Goal: Transaction & Acquisition: Purchase product/service

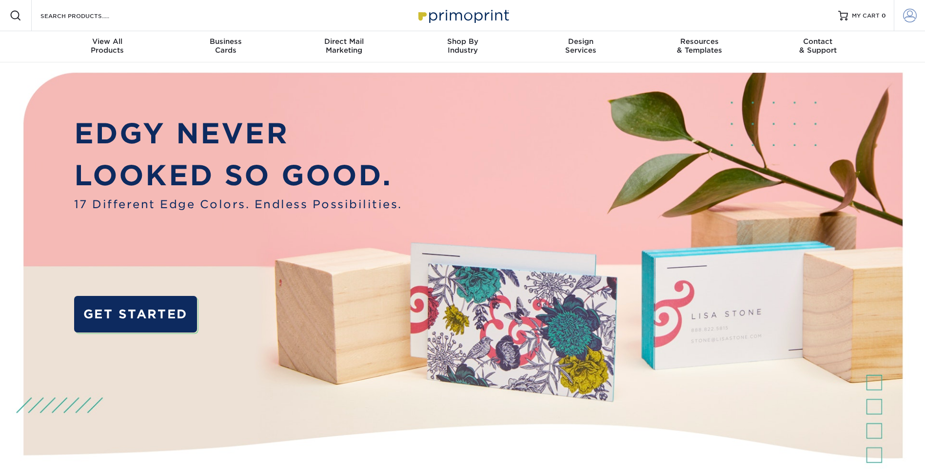
click at [910, 17] on span at bounding box center [910, 16] width 14 height 14
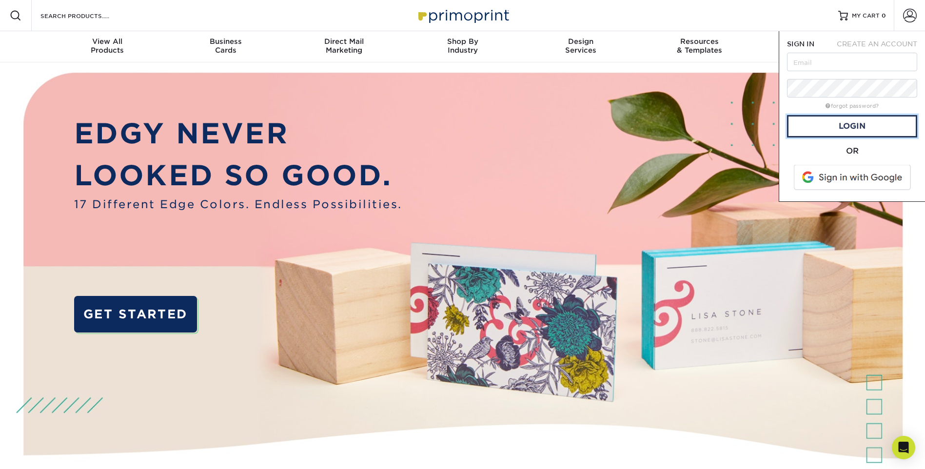
click at [844, 127] on link "Login" at bounding box center [852, 126] width 130 height 22
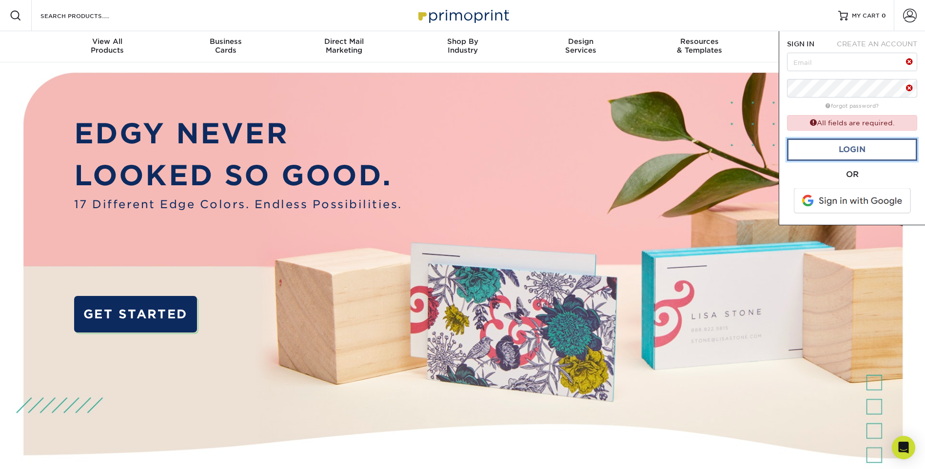
click at [837, 139] on link "Login" at bounding box center [852, 150] width 130 height 22
click at [830, 150] on link "Login" at bounding box center [852, 150] width 130 height 22
click at [846, 207] on span at bounding box center [853, 200] width 124 height 25
click at [905, 445] on icon "Open Intercom Messenger" at bounding box center [903, 447] width 11 height 13
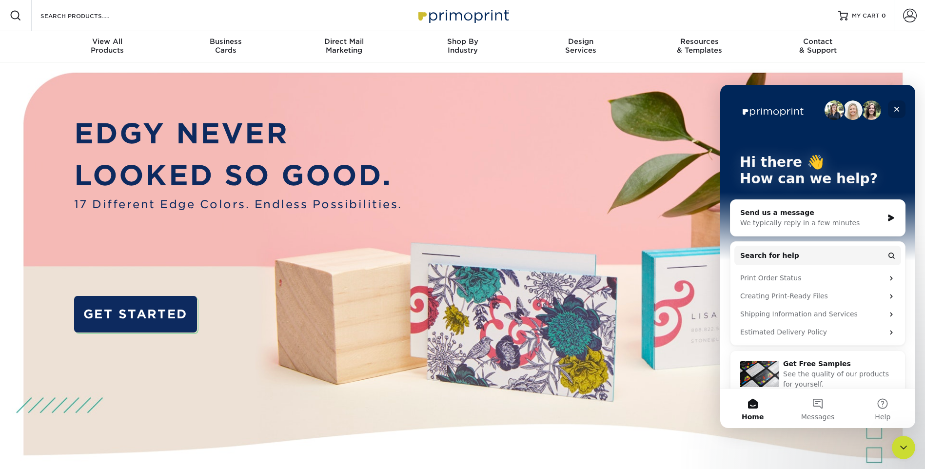
click at [898, 110] on icon "Close" at bounding box center [897, 109] width 5 height 5
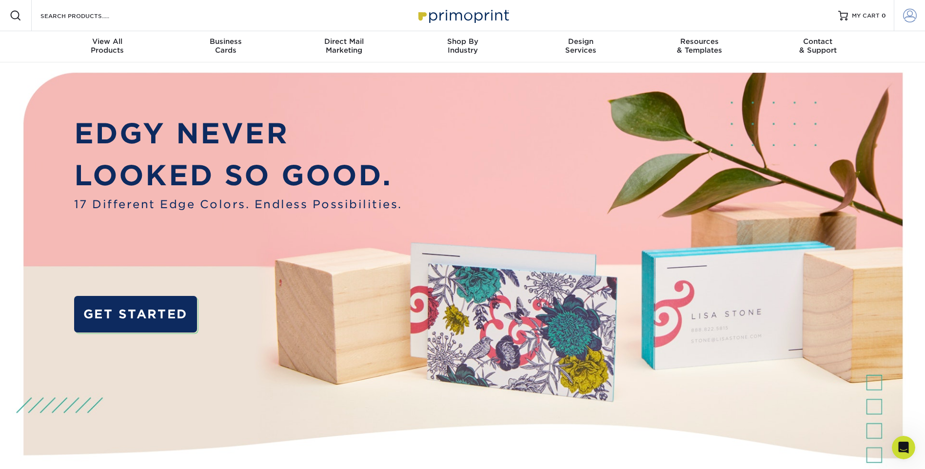
click at [906, 17] on span at bounding box center [910, 16] width 14 height 14
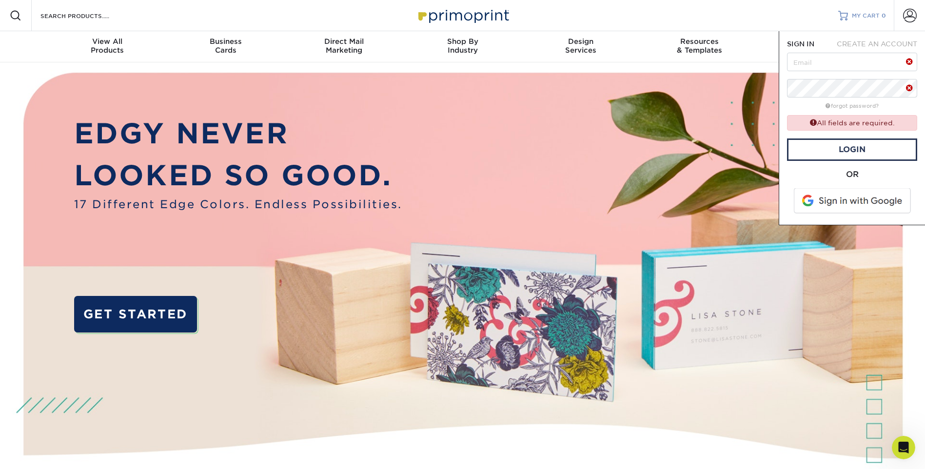
click at [860, 16] on span "MY CART" at bounding box center [866, 16] width 28 height 8
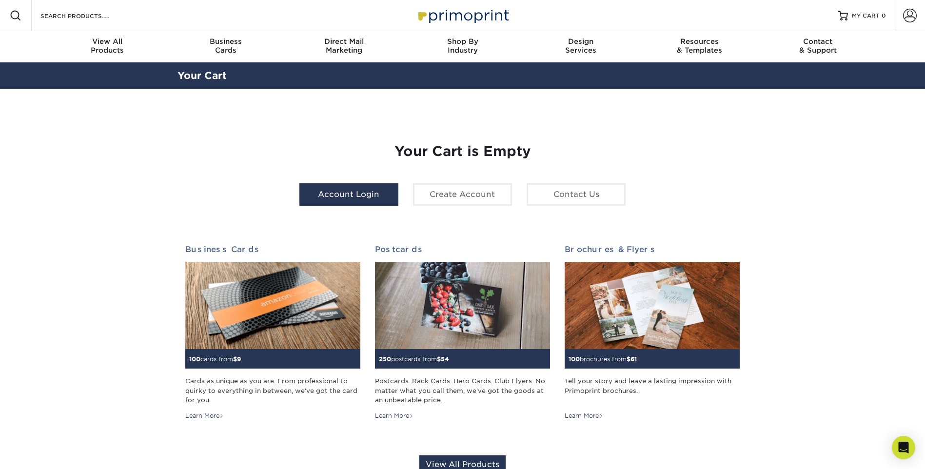
click at [366, 191] on link "Account Login" at bounding box center [349, 194] width 99 height 22
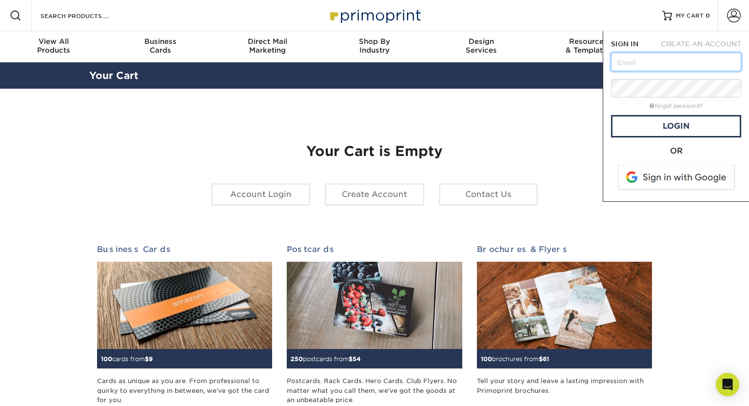
click at [624, 63] on input "text" at bounding box center [676, 62] width 130 height 19
paste input "asolano@creativesecurity.com"
type input "asolano@creativesecurity.com"
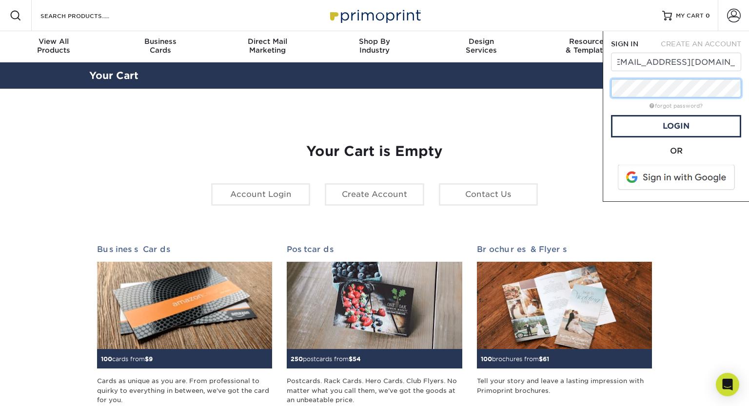
scroll to position [0, 0]
click at [665, 125] on link "Login" at bounding box center [676, 126] width 130 height 22
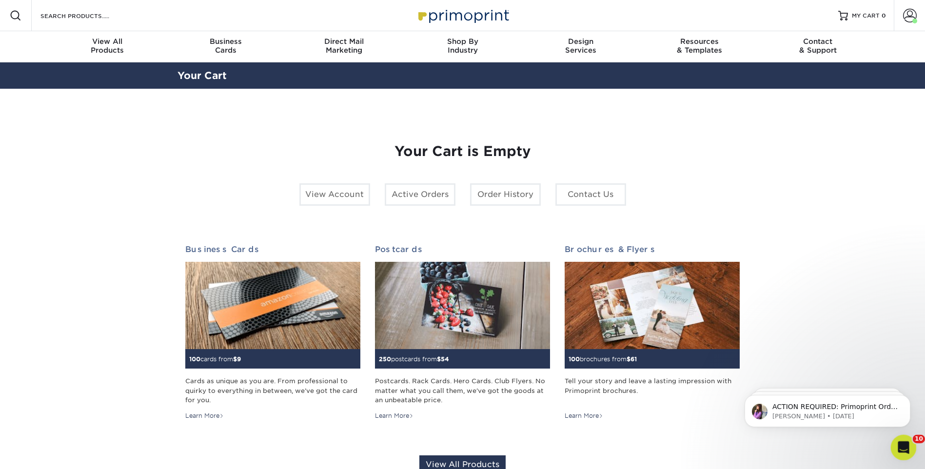
click at [749, 406] on icon "Open Intercom Messenger" at bounding box center [903, 447] width 16 height 16
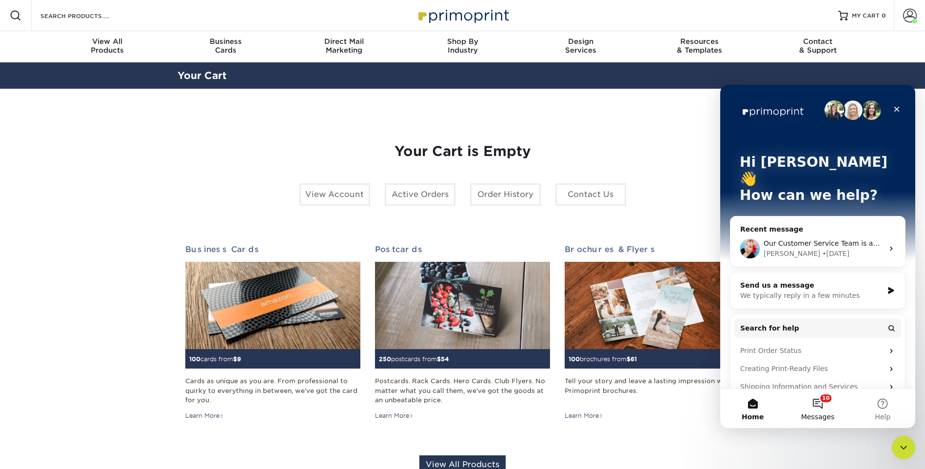
click at [749, 401] on button "10 Messages" at bounding box center [817, 408] width 65 height 39
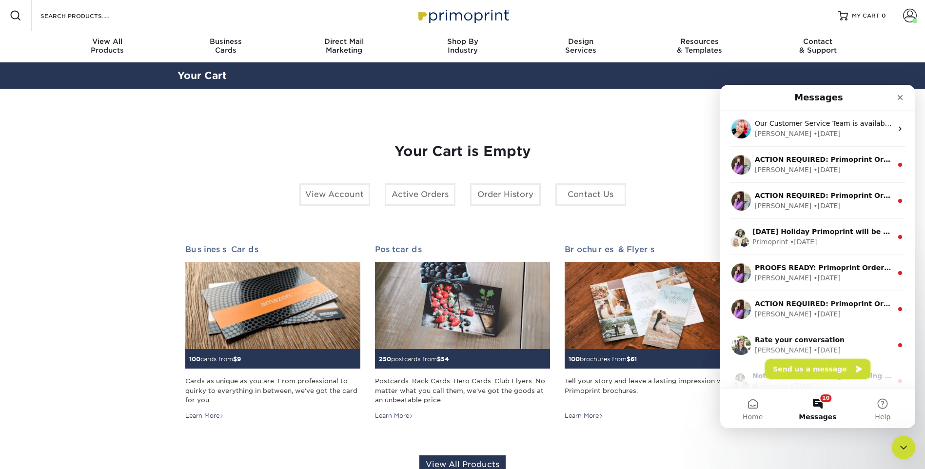
click at [749, 373] on button "Send us a message" at bounding box center [817, 370] width 105 height 20
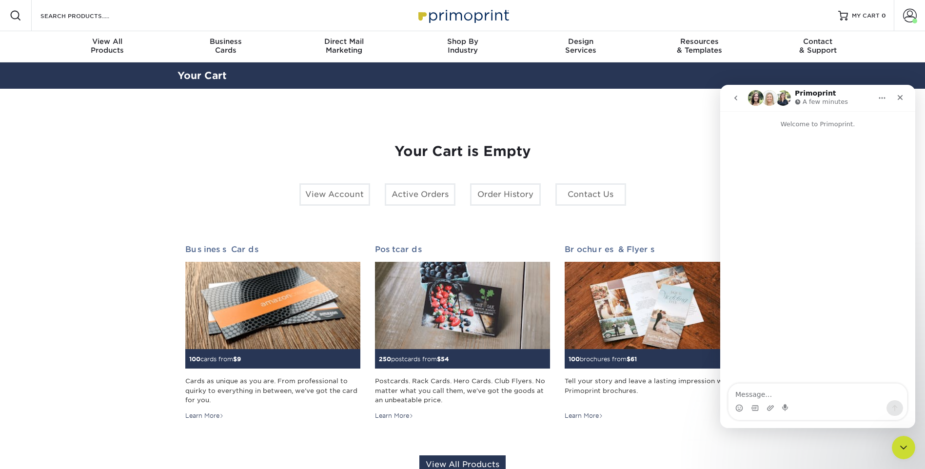
click at [749, 397] on textarea "Message…" at bounding box center [818, 392] width 179 height 17
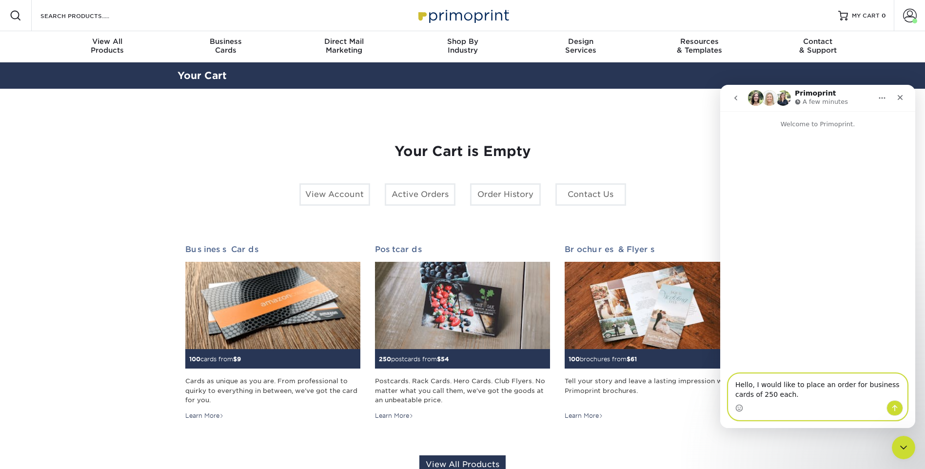
click at [740, 386] on textarea "Hello, I would like to place an order for business cards of 250 each." at bounding box center [818, 387] width 179 height 26
paste textarea "• Adrienne Signorino • Public Safety Background Investigator 925-413-1342 Cell …"
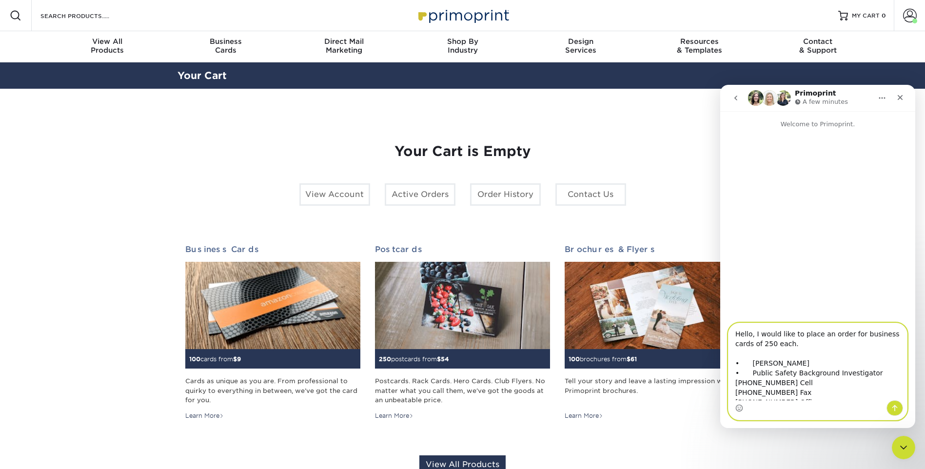
scroll to position [114, 0]
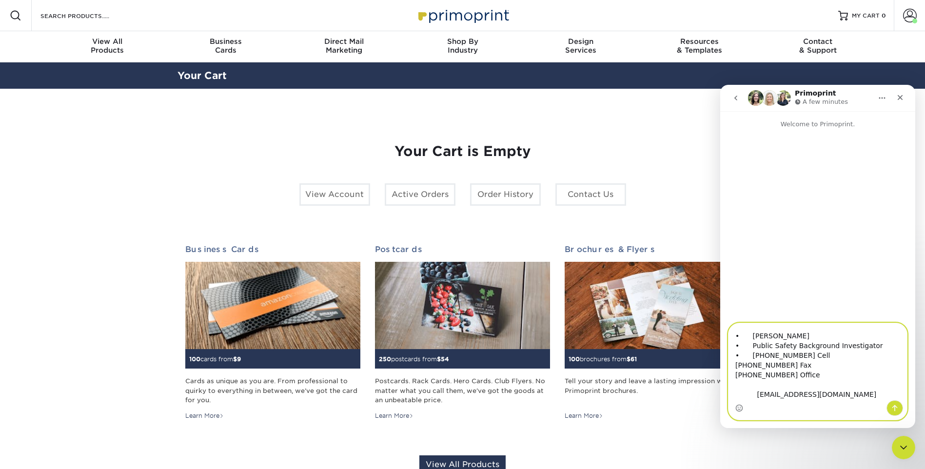
type textarea "Hello, I would like to place an order for business cards of 250 each. • Adrienn…"
click at [749, 406] on div "Intercom messenger" at bounding box center [895, 409] width 17 height 16
click at [749, 406] on icon "Send a message…" at bounding box center [895, 408] width 8 height 8
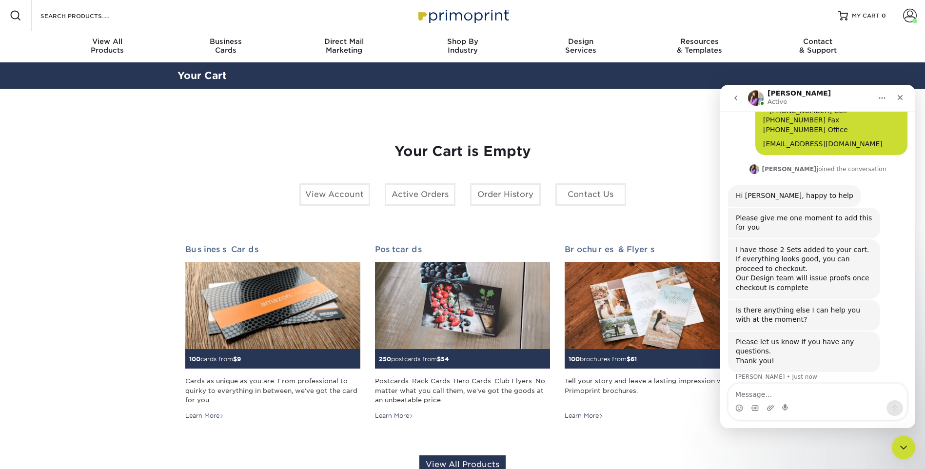
scroll to position [155, 0]
click at [749, 393] on textarea "Message…" at bounding box center [818, 392] width 179 height 17
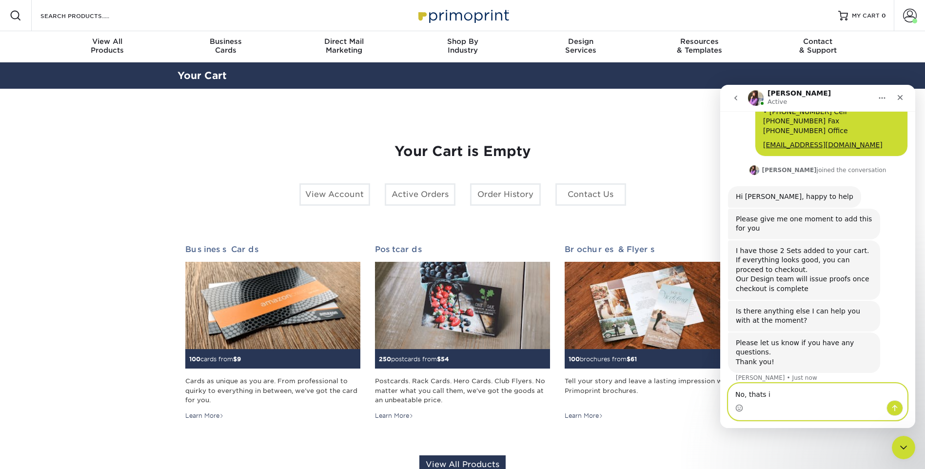
type textarea "No, thats it"
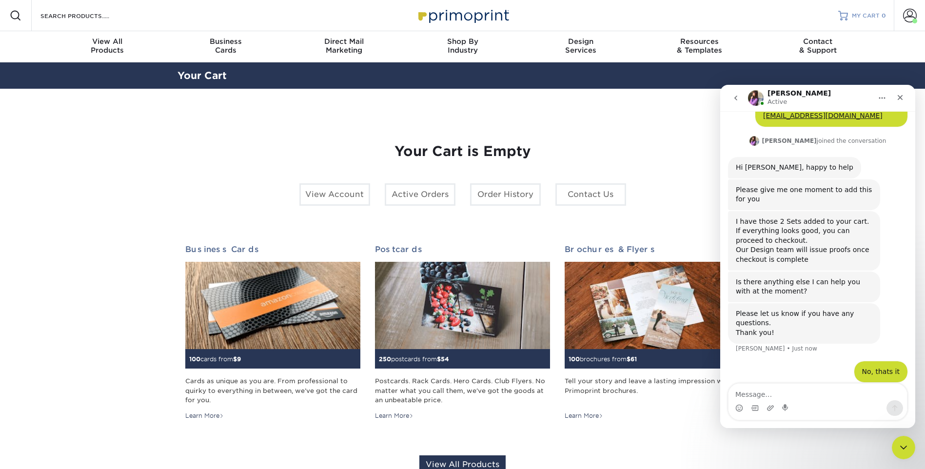
click at [749, 16] on span "MY CART" at bounding box center [866, 16] width 28 height 8
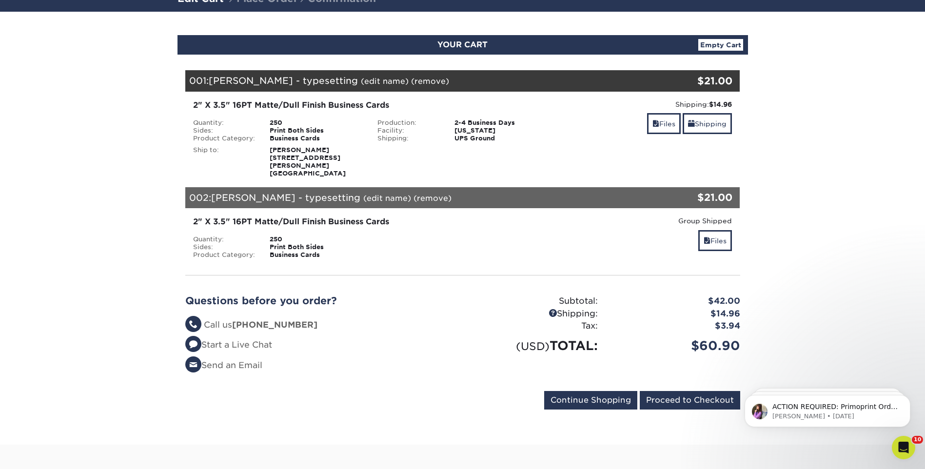
scroll to position [98, 0]
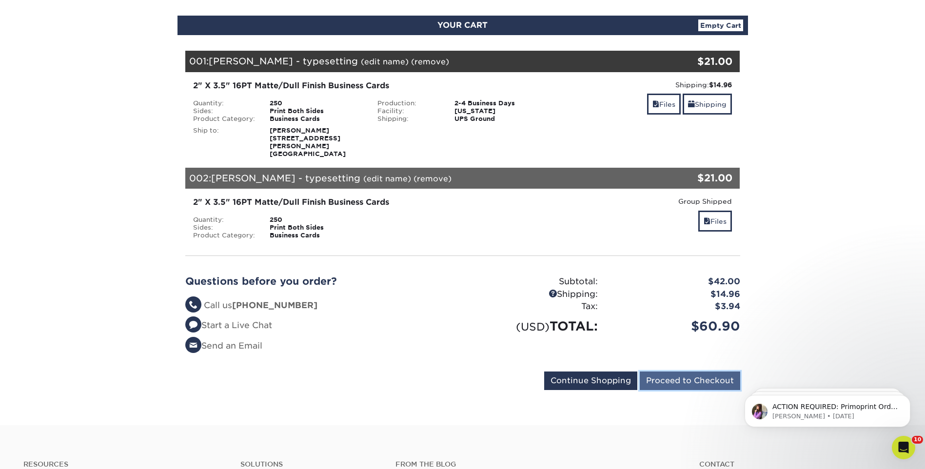
click at [681, 372] on input "Proceed to Checkout" at bounding box center [690, 381] width 100 height 19
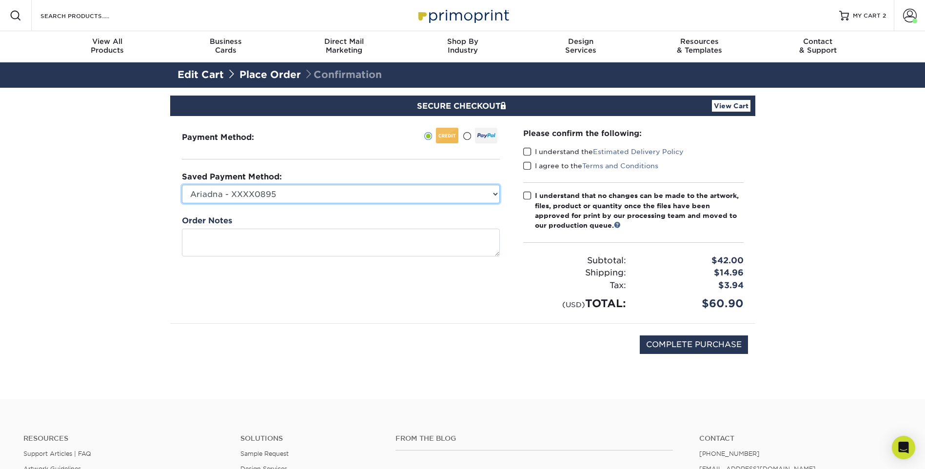
click at [379, 191] on select "Ariadna - XXXX0895 Trevor's Main - XXXX3848 Alex Zamora - XXXX5302 PSB - XXXX58…" at bounding box center [341, 194] width 318 height 19
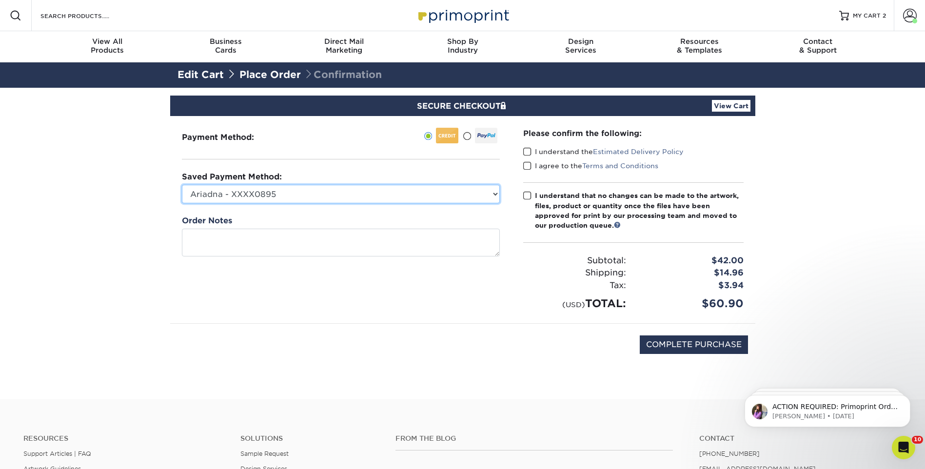
select select "59122"
click at [182, 185] on select "Ariadna - XXXX0895 Trevor's Main - XXXX3848 Alex Zamora - XXXX5302 PSB - XXXX58…" at bounding box center [341, 194] width 318 height 19
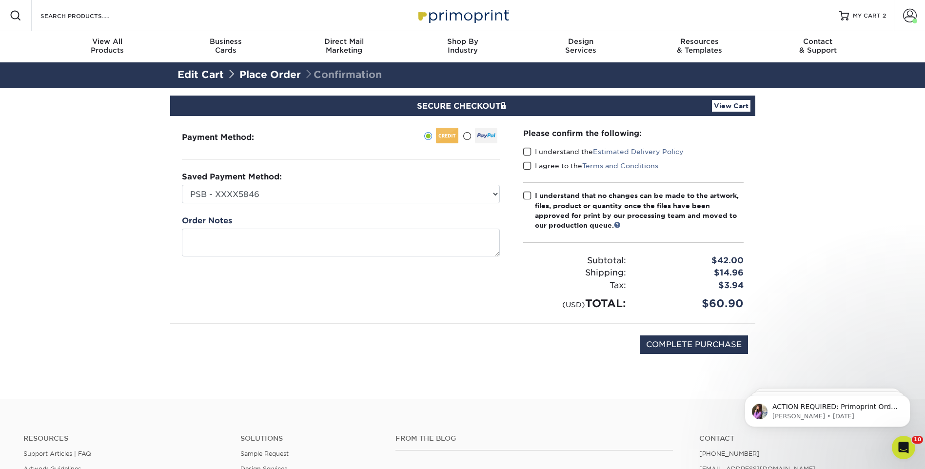
click at [529, 148] on span at bounding box center [527, 151] width 8 height 9
click at [0, 0] on input "I understand the Estimated Delivery Policy" at bounding box center [0, 0] width 0 height 0
click at [525, 169] on span at bounding box center [527, 165] width 8 height 9
click at [0, 0] on input "I agree to the Terms and Conditions" at bounding box center [0, 0] width 0 height 0
click at [526, 199] on span at bounding box center [527, 195] width 8 height 9
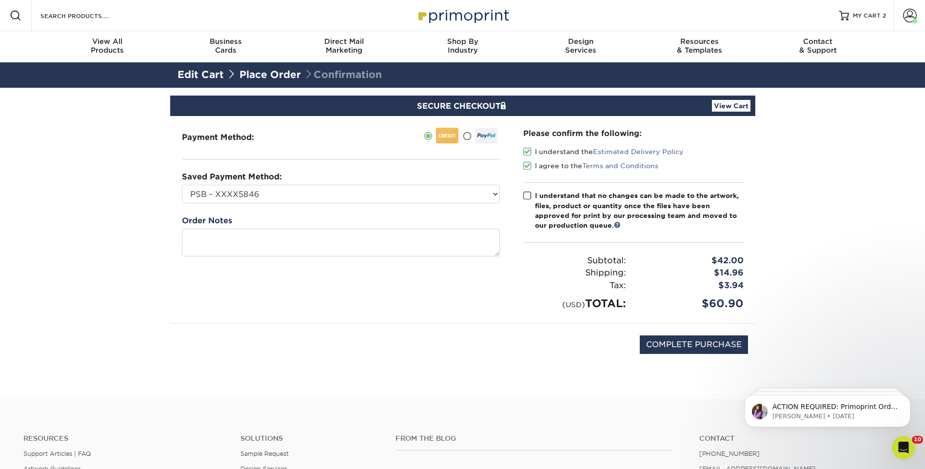
click at [0, 0] on input "I understand that no changes can be made to the artwork, files, product or quan…" at bounding box center [0, 0] width 0 height 0
click at [505, 276] on div "Payment Method:" at bounding box center [340, 219] width 341 height 207
click at [694, 347] on input "COMPLETE PURCHASE" at bounding box center [694, 345] width 108 height 19
type input "PROCESSING, PLEASE WAIT..."
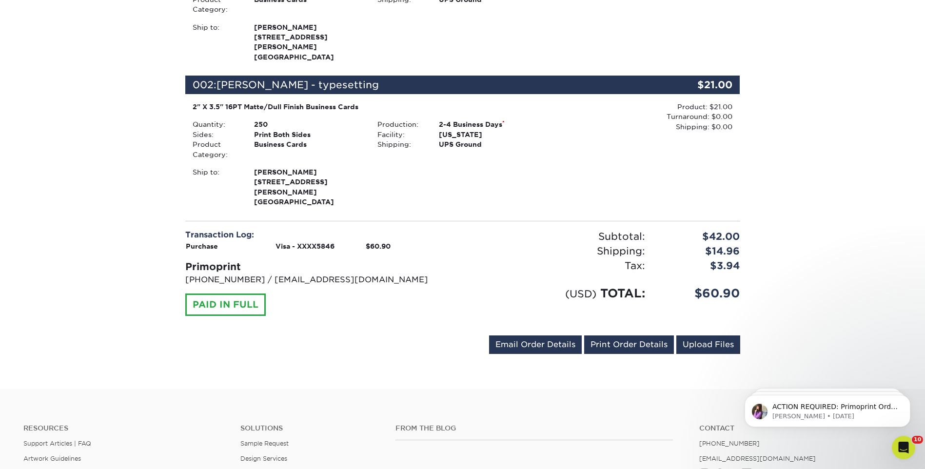
scroll to position [341, 0]
